Goal: Find specific page/section: Find specific page/section

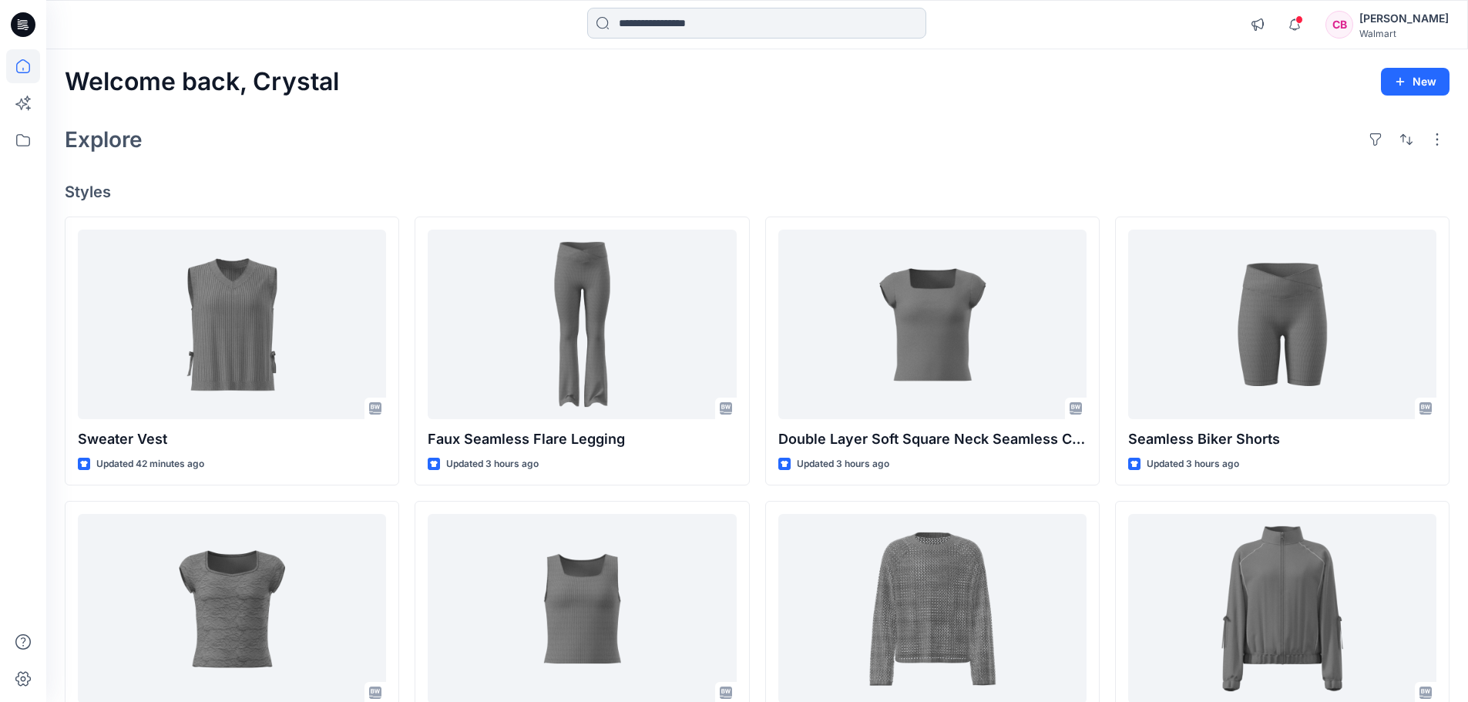
click at [721, 20] on input at bounding box center [756, 23] width 339 height 31
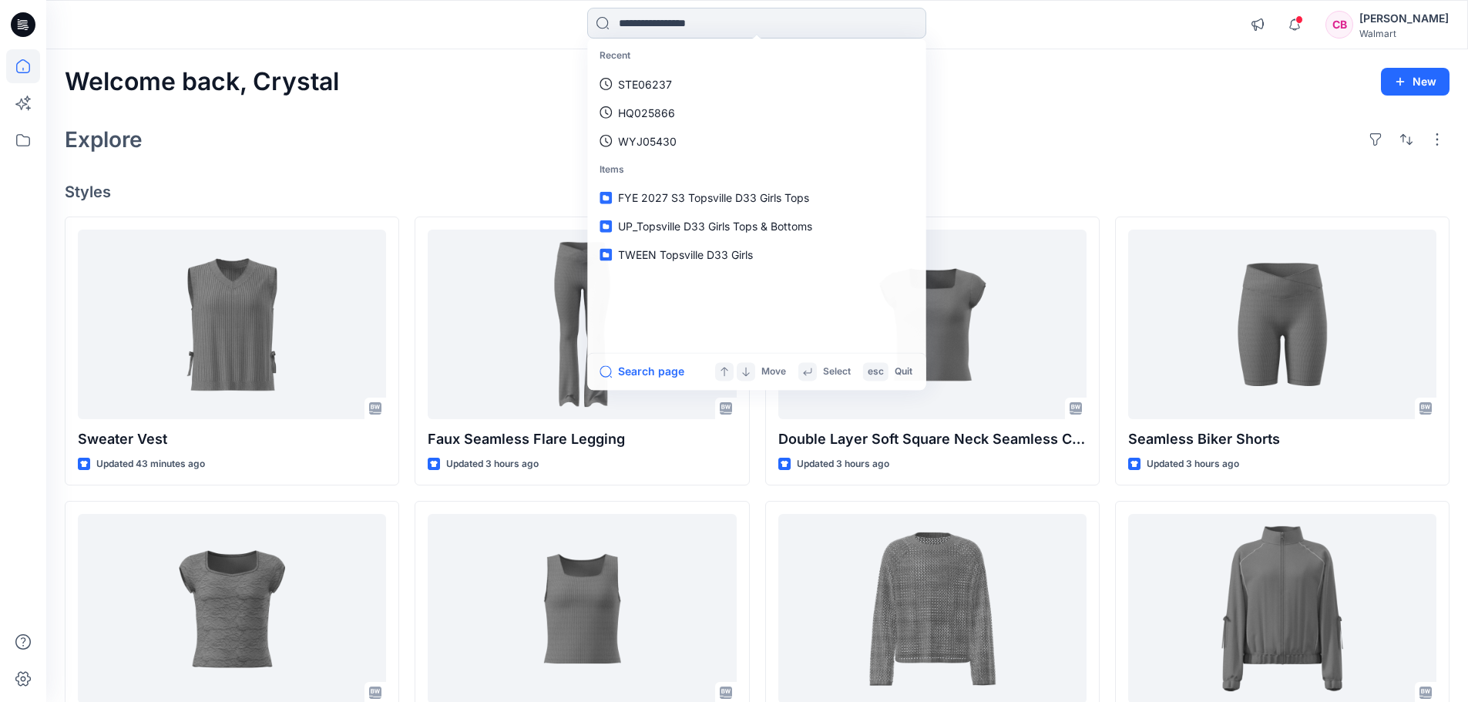
paste input "**********"
type input "**********"
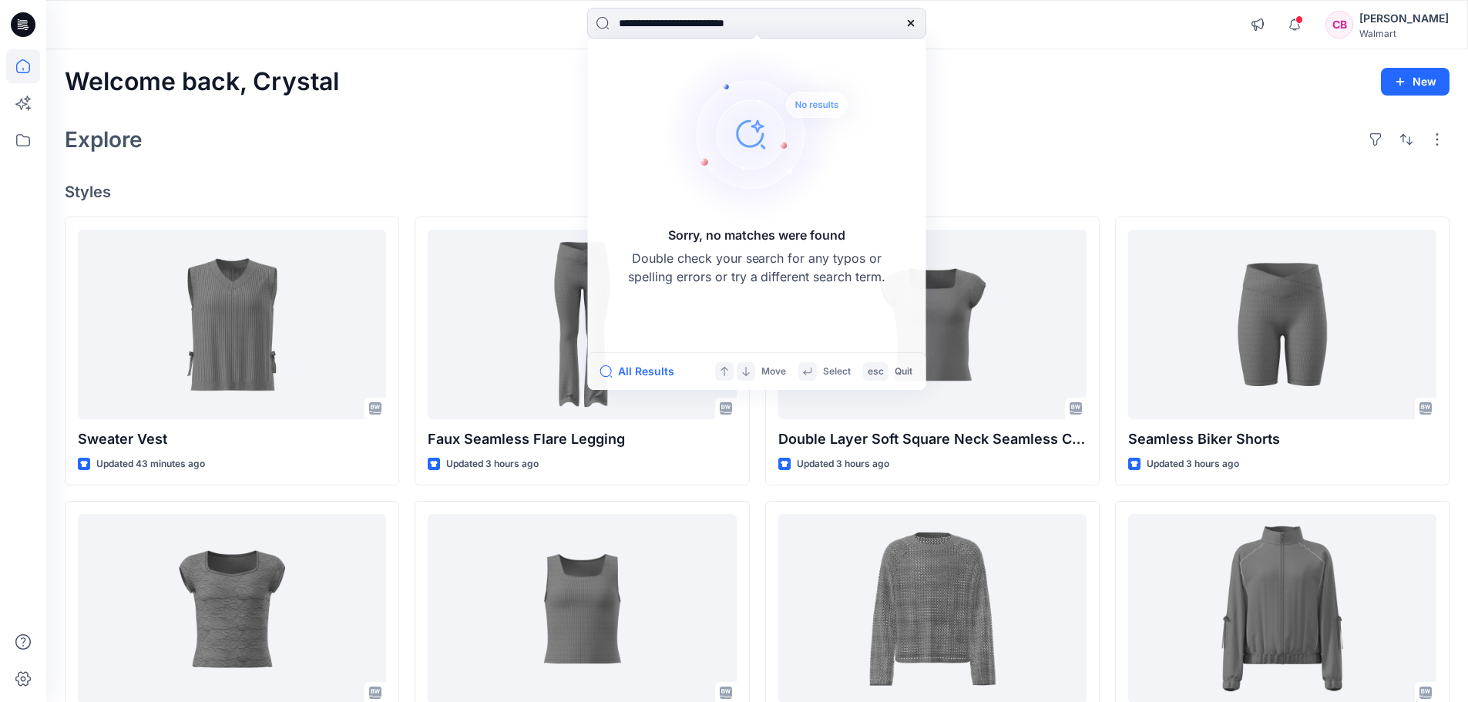
click at [505, 47] on div "**********" at bounding box center [757, 24] width 1422 height 49
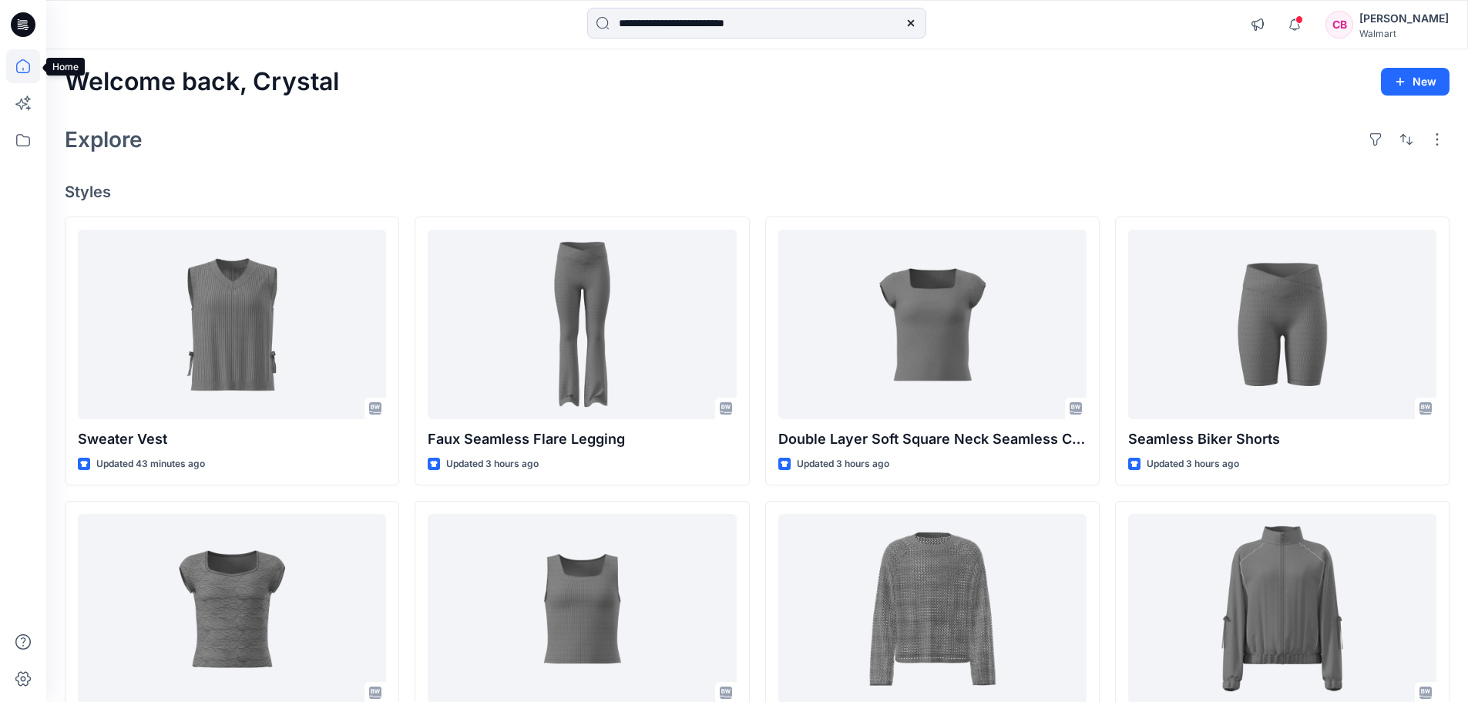
click at [23, 66] on icon at bounding box center [23, 66] width 34 height 34
click at [26, 143] on icon at bounding box center [23, 140] width 34 height 34
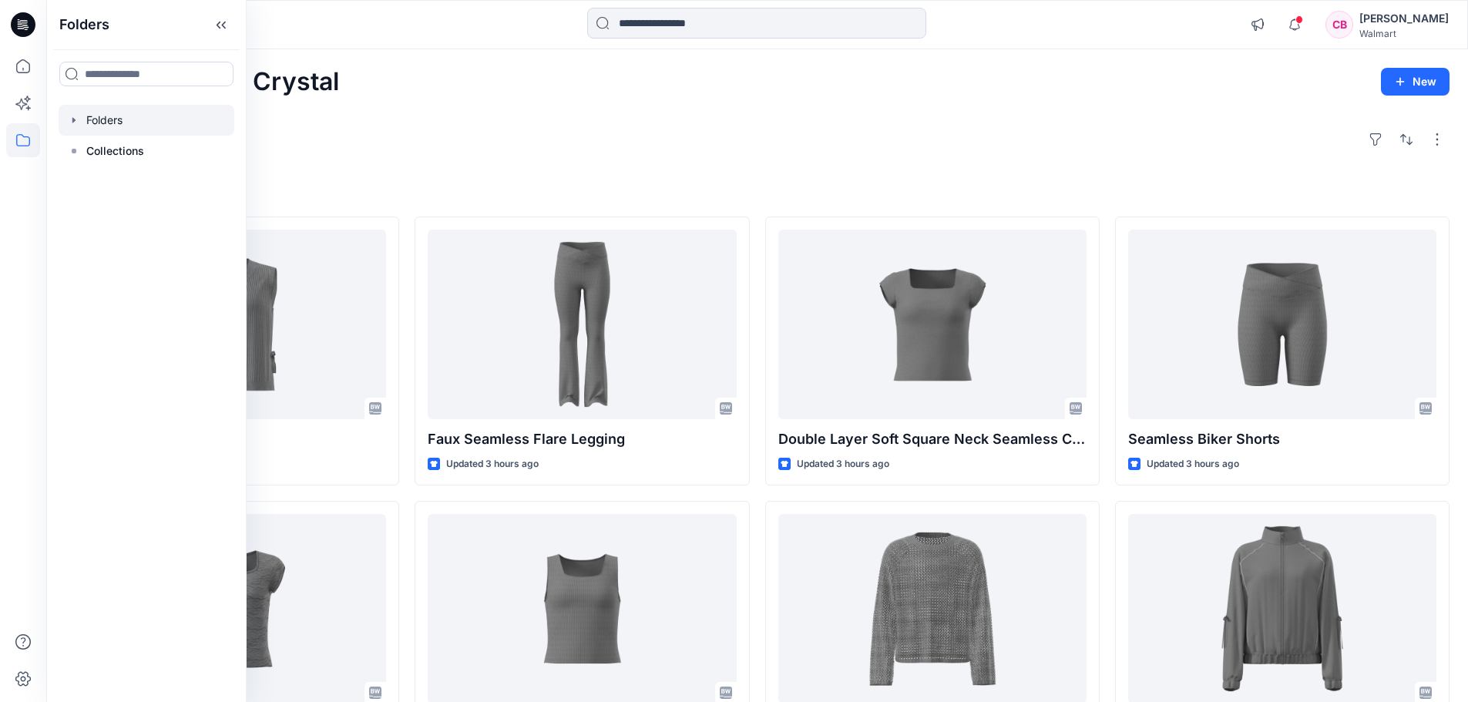
click at [88, 123] on div at bounding box center [147, 120] width 176 height 31
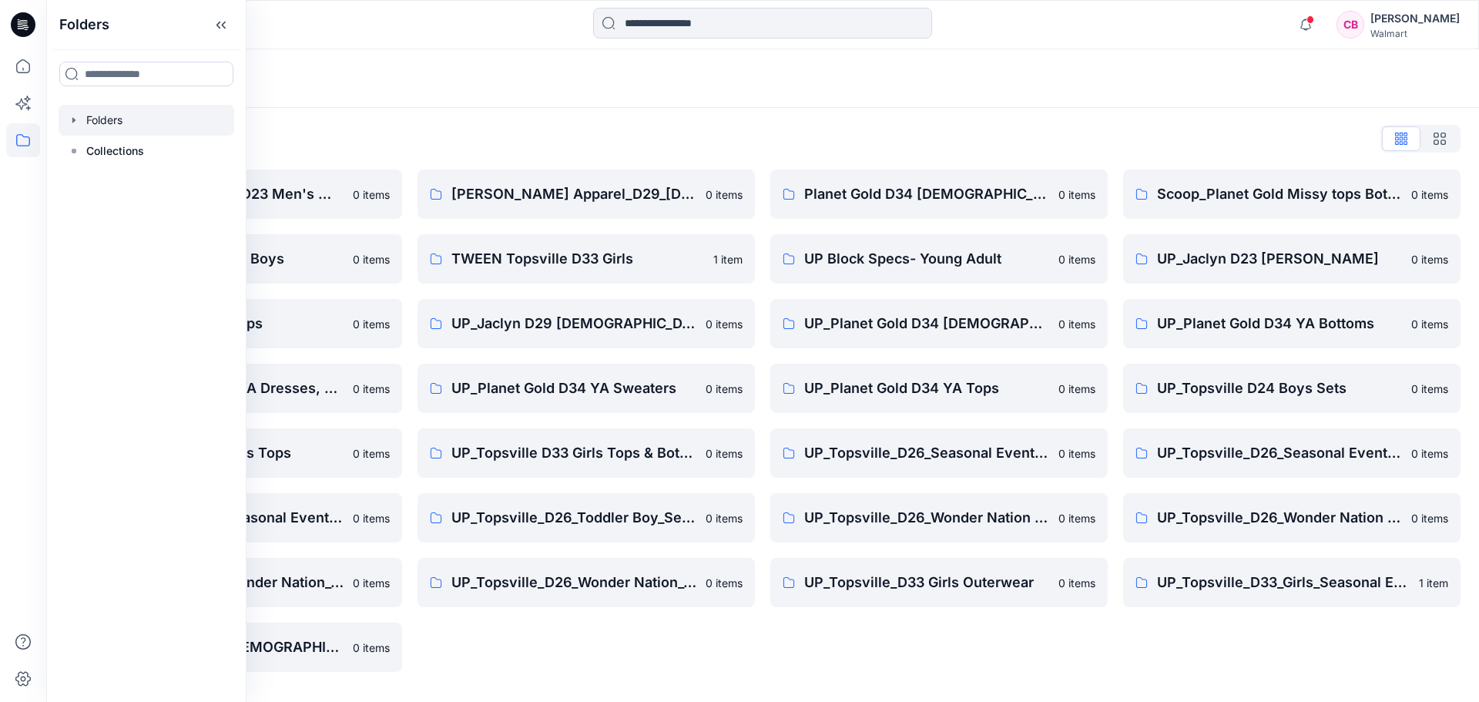
click at [35, 232] on div at bounding box center [23, 375] width 34 height 653
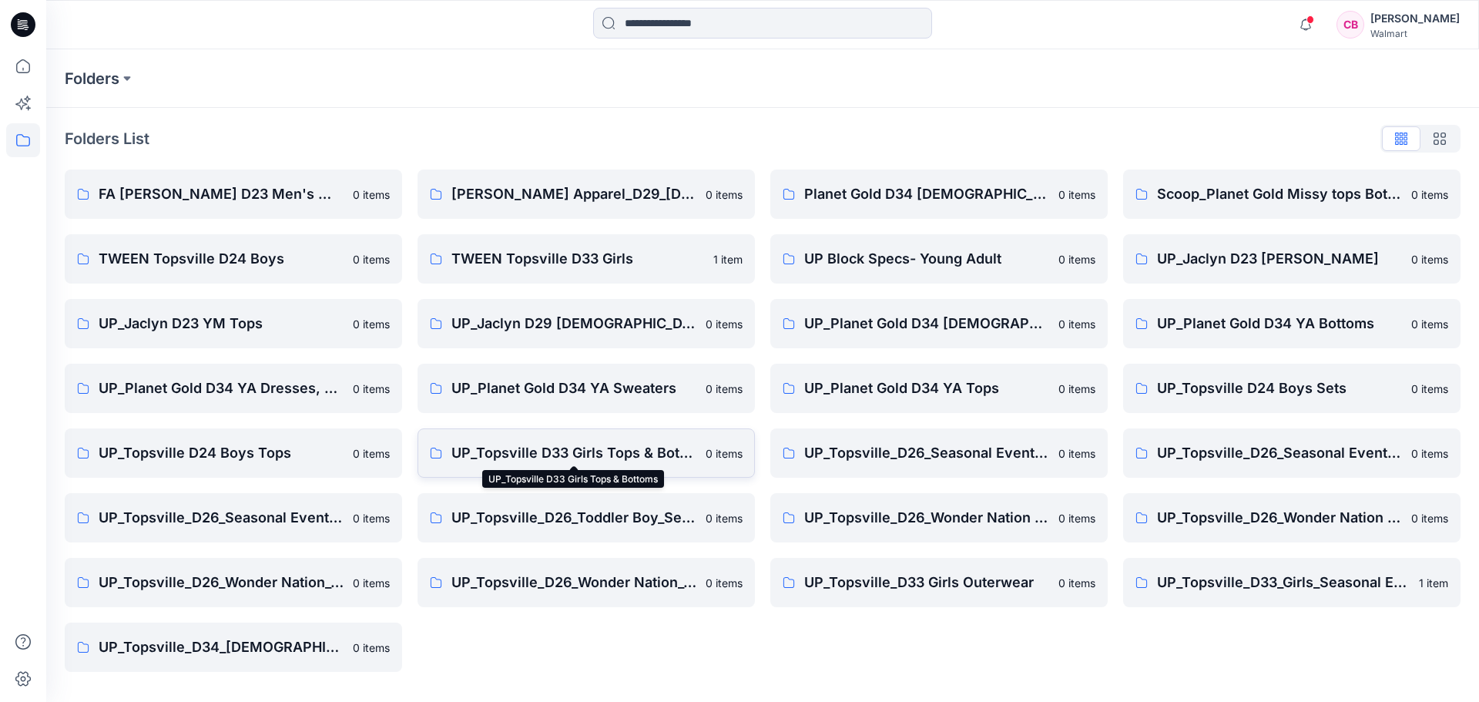
click at [562, 448] on p "UP_Topsville D33 Girls Tops & Bottoms" at bounding box center [574, 453] width 245 height 22
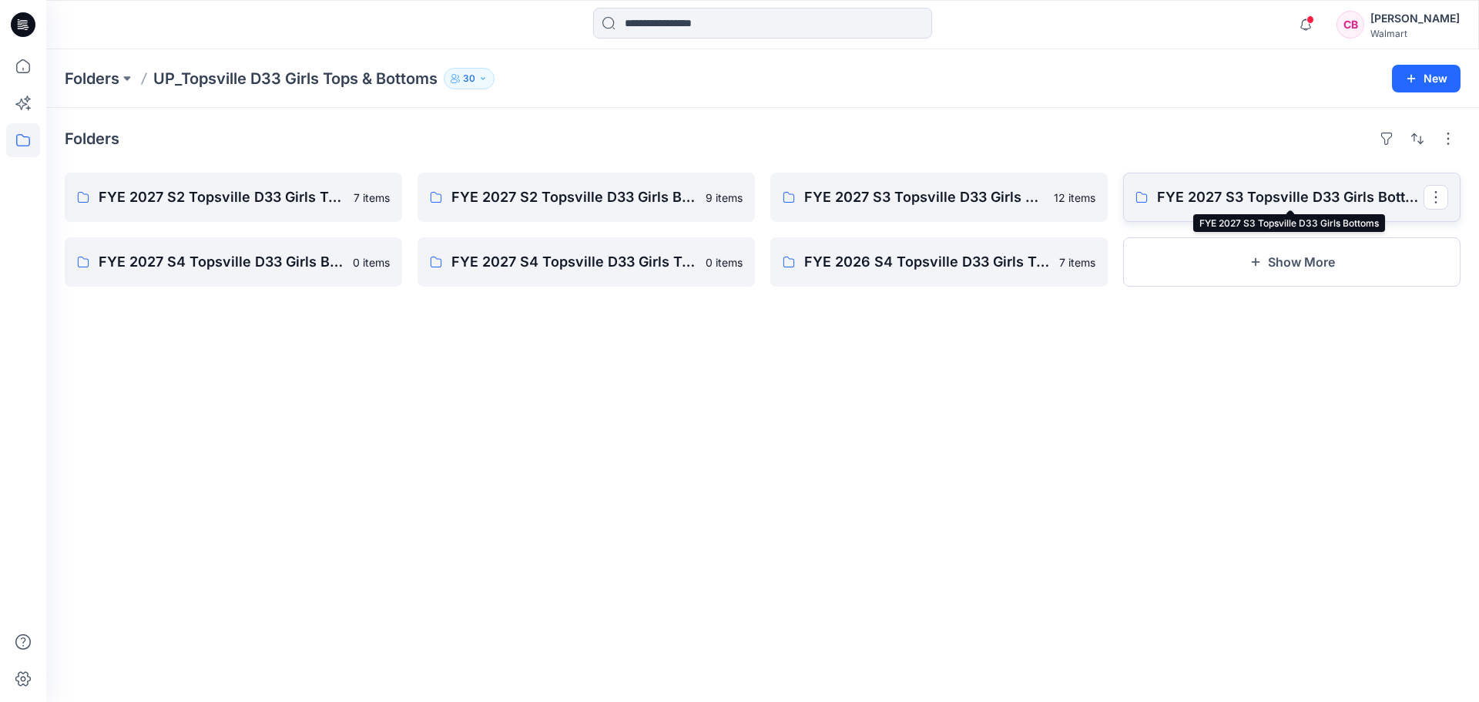
click at [1237, 196] on p "FYE 2027 S3 Topsville D33 Girls Bottoms" at bounding box center [1290, 197] width 267 height 22
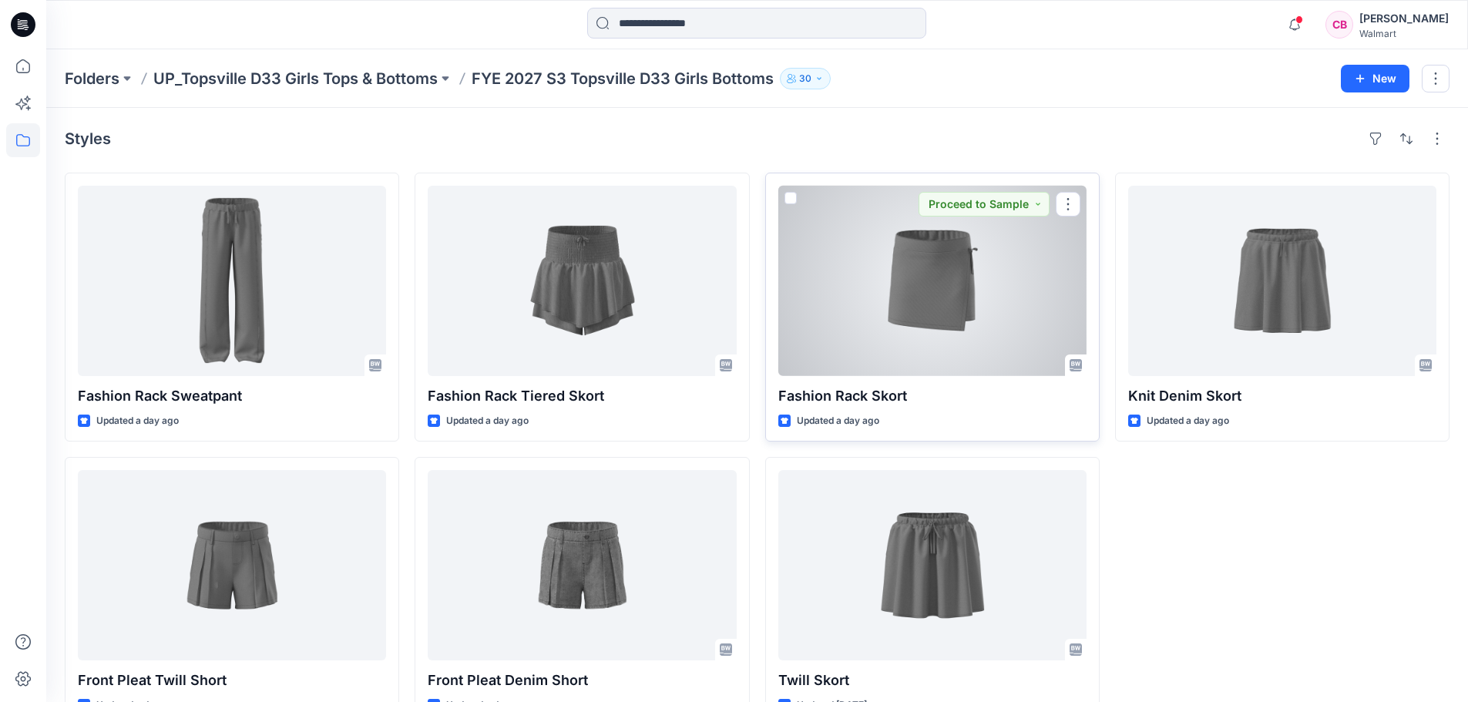
click at [959, 275] on div at bounding box center [932, 281] width 308 height 190
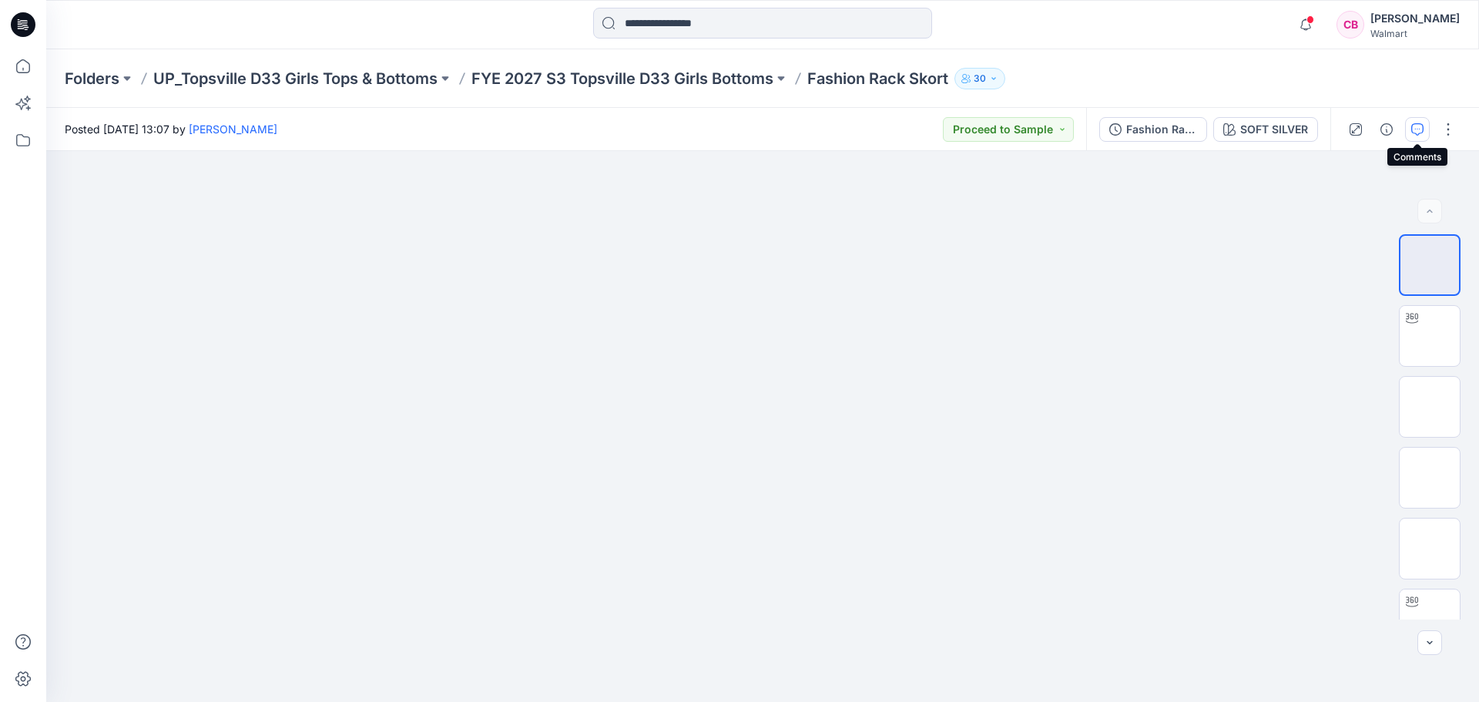
click at [1414, 123] on icon "button" at bounding box center [1418, 129] width 12 height 12
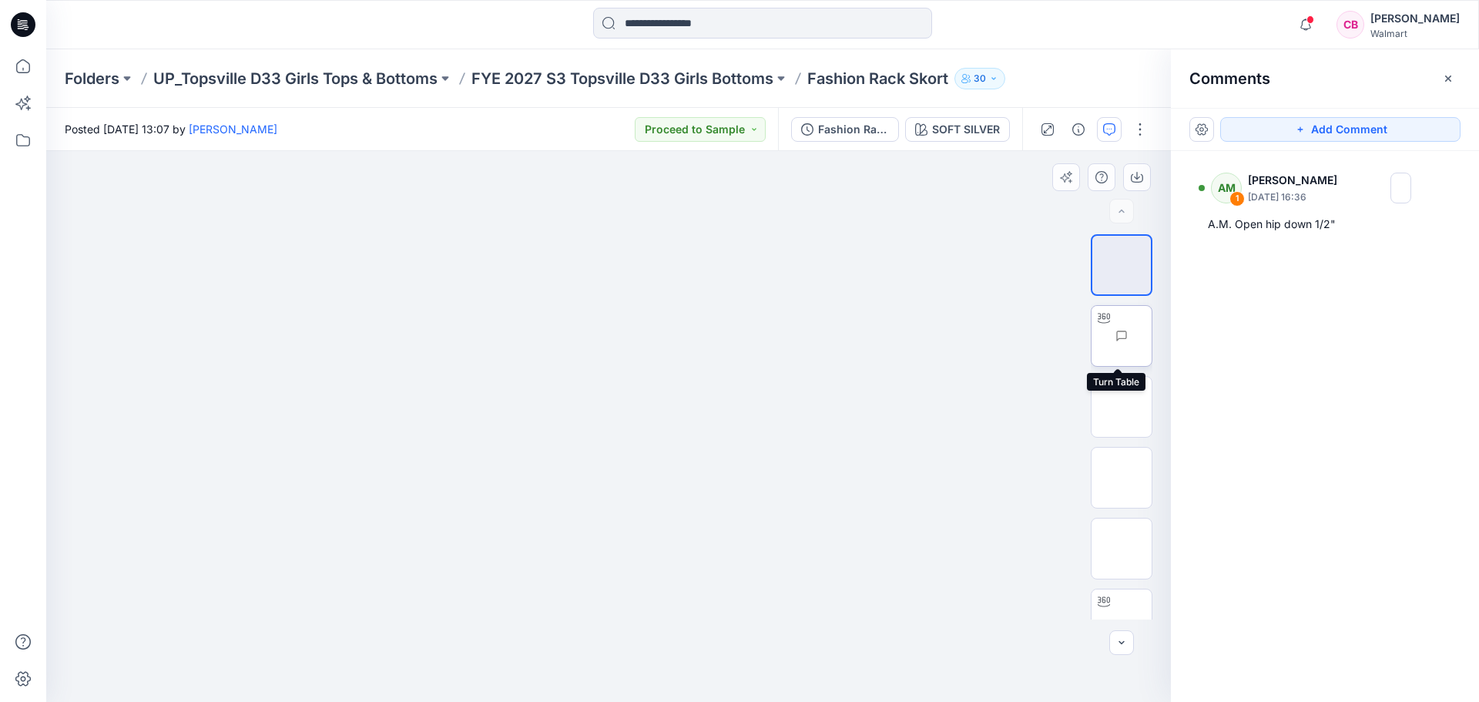
click at [1152, 336] on img at bounding box center [1152, 336] width 0 height 0
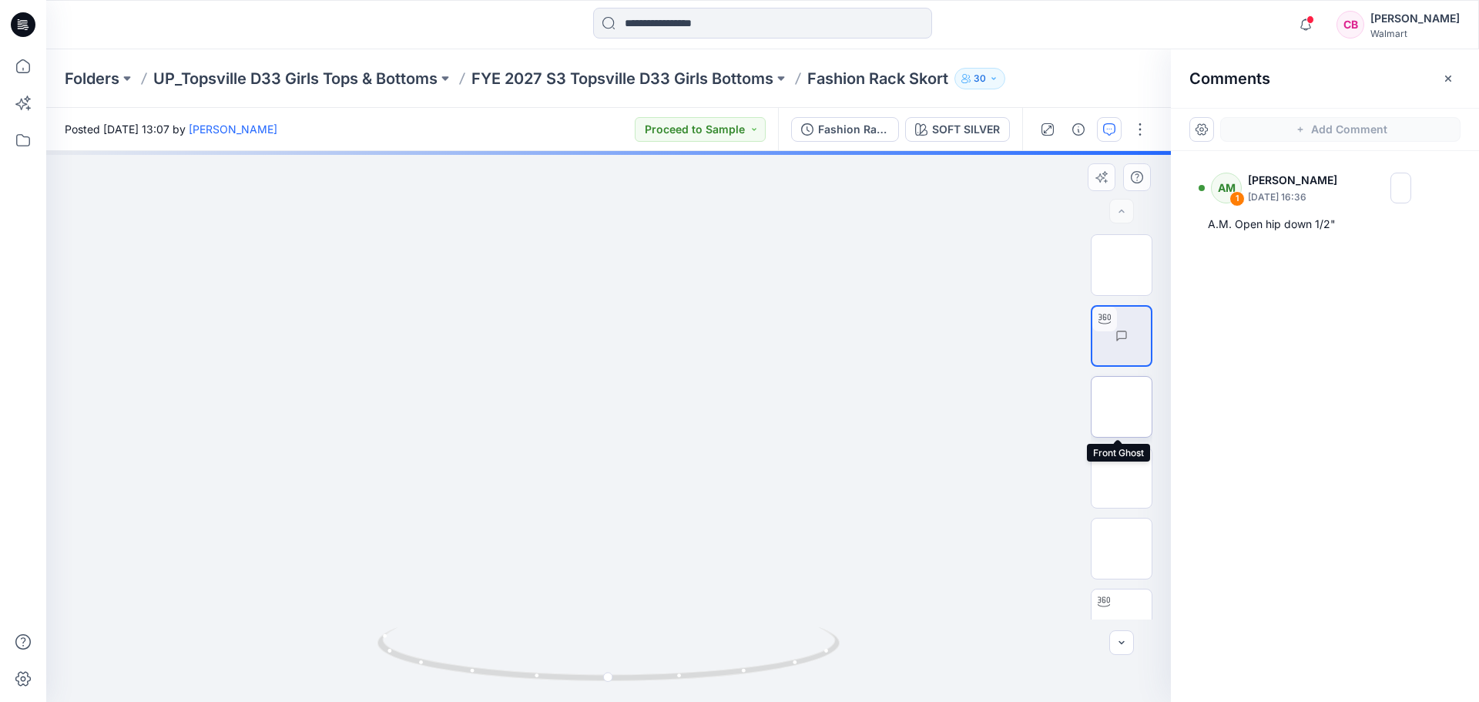
click at [1122, 407] on img at bounding box center [1122, 407] width 0 height 0
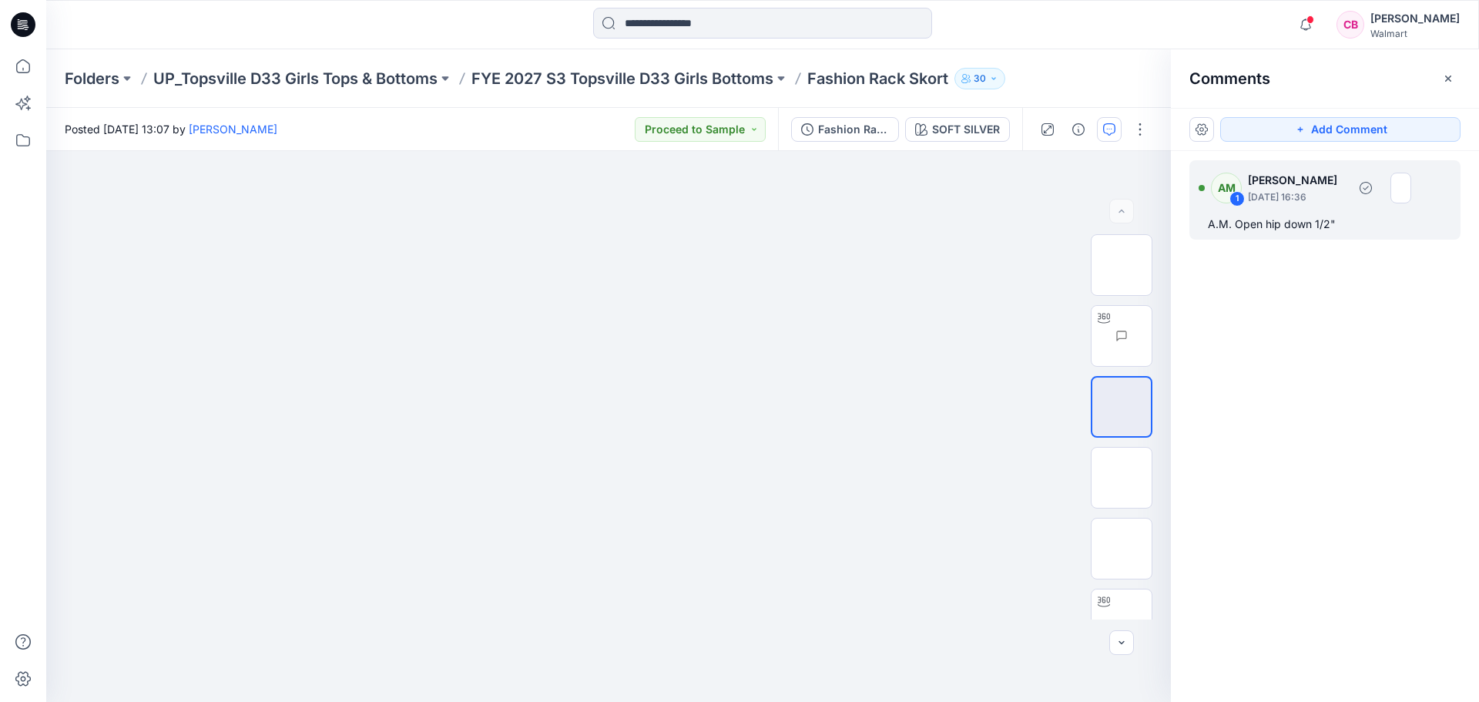
click at [1284, 227] on div "A.M. Open hip down 1/2"" at bounding box center [1325, 224] width 234 height 18
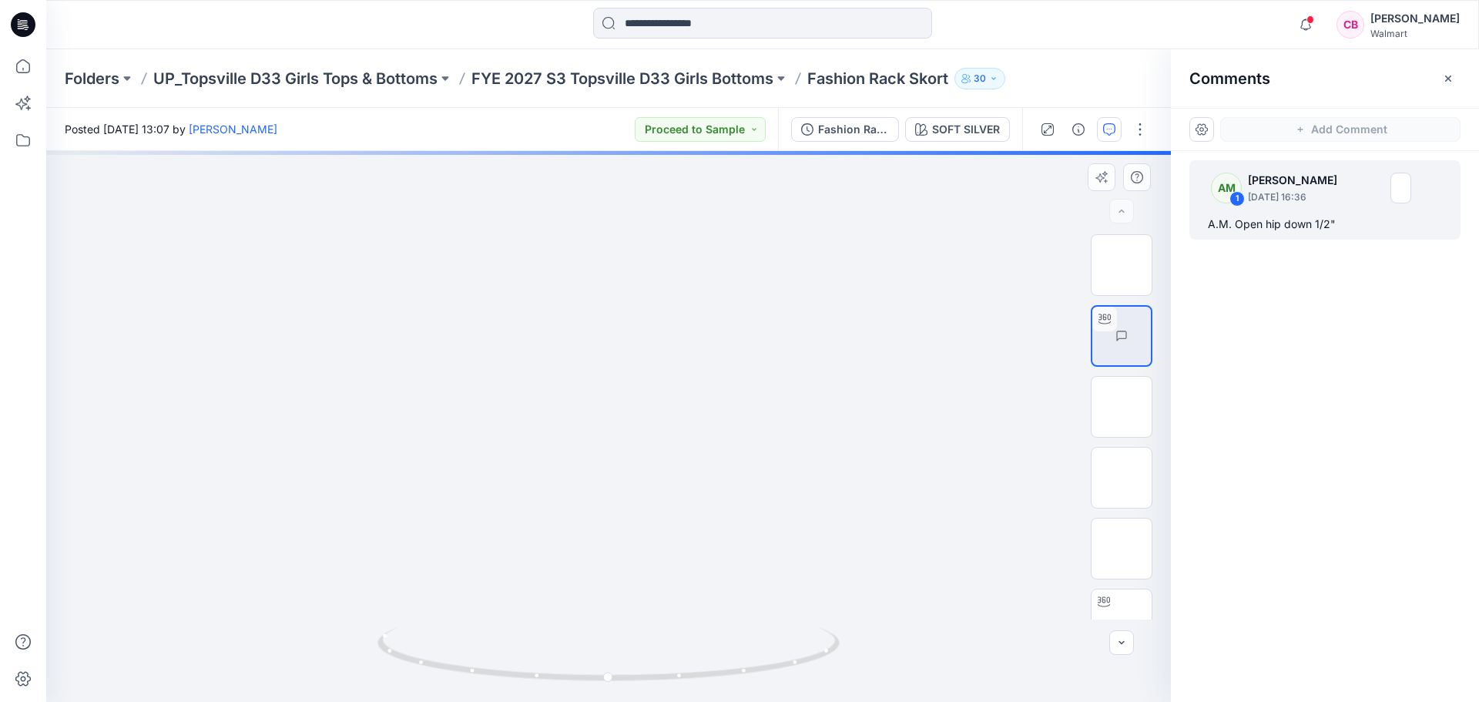
drag, startPoint x: 656, startPoint y: 576, endPoint x: 600, endPoint y: 566, distance: 57.0
click at [600, 569] on div "SOFT SILVER Loading... Material Properties Loading..." at bounding box center [608, 426] width 1125 height 551
drag, startPoint x: 595, startPoint y: 559, endPoint x: 618, endPoint y: 622, distance: 67.3
click at [630, 583] on div "SOFT SILVER Loading... Material Properties Loading..." at bounding box center [608, 426] width 1125 height 551
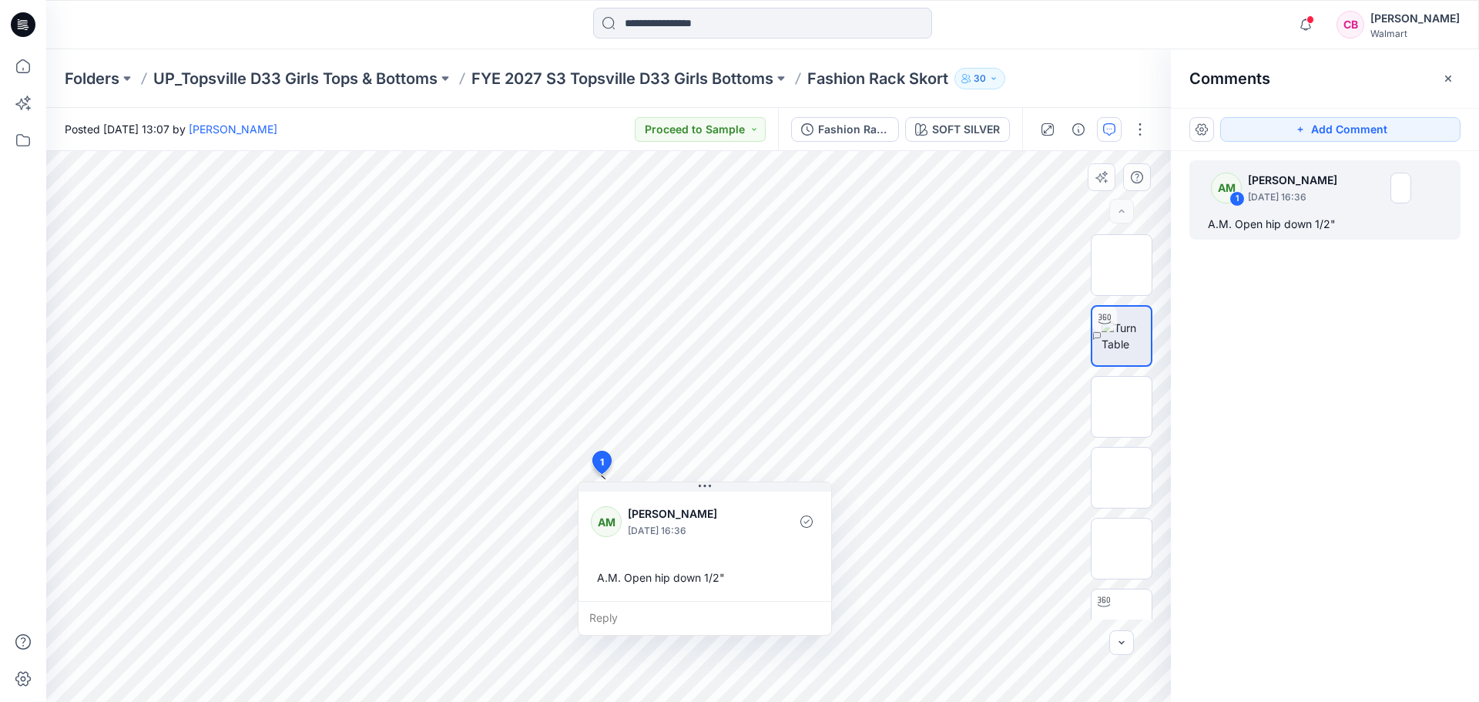
click at [589, 677] on div "XLSX SOFT SILVER Loading... Material Properties Loading... 2 1 AM [PERSON_NAME]…" at bounding box center [608, 426] width 1125 height 551
